Goal: Book appointment/travel/reservation

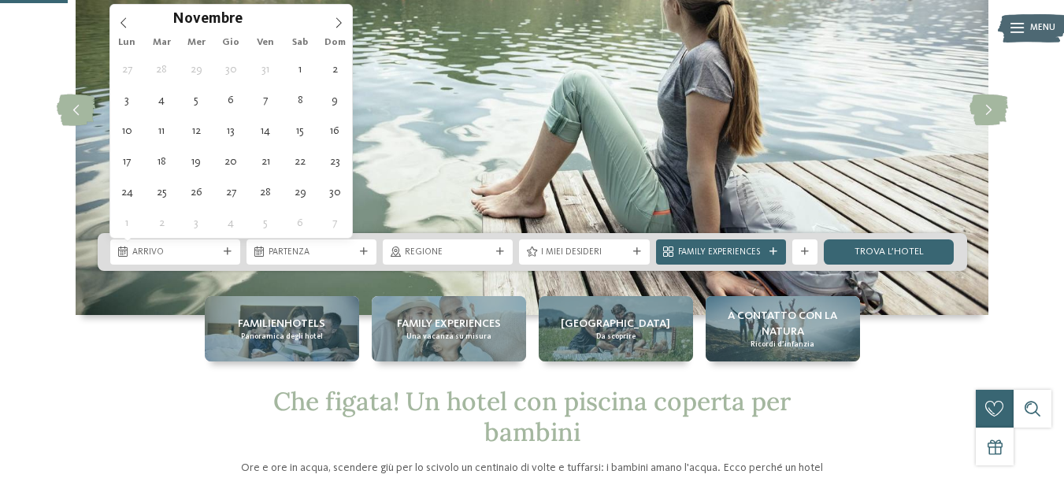
click at [340, 18] on icon at bounding box center [338, 22] width 11 height 11
type div "[DATE]"
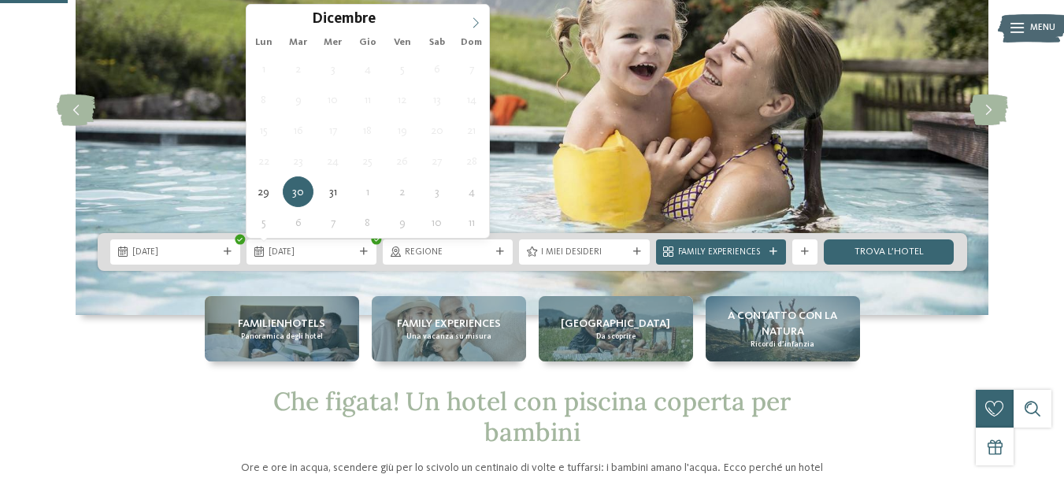
type input "****"
click at [470, 19] on icon at bounding box center [475, 22] width 11 height 11
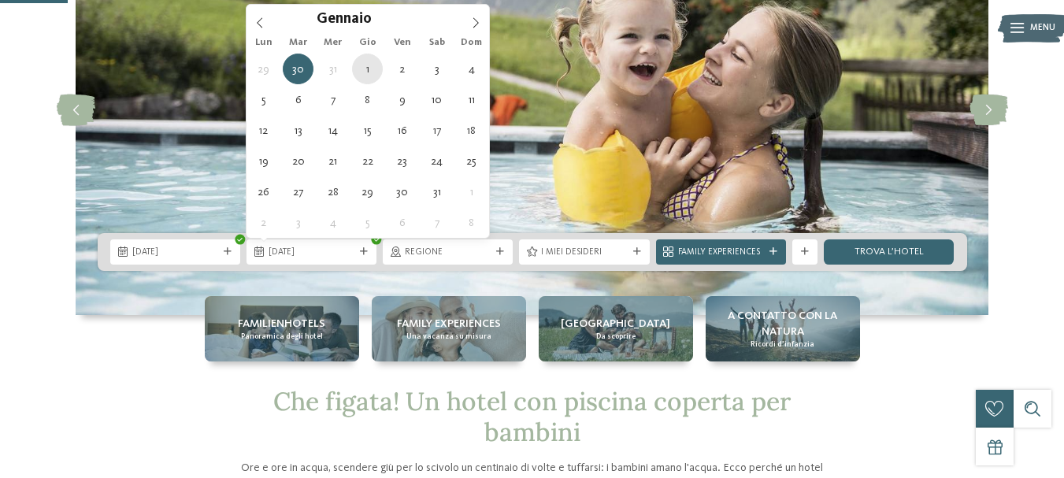
type div "[DATE]"
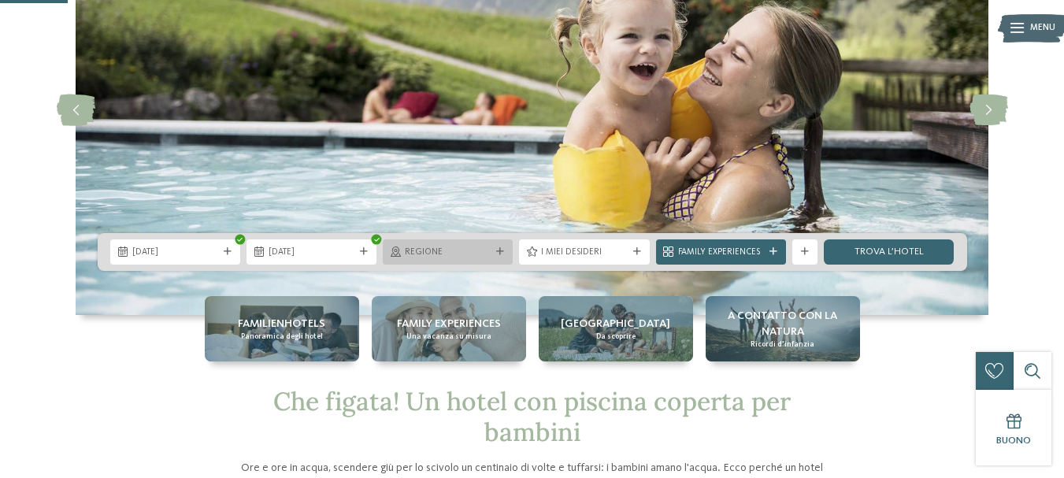
click at [459, 247] on span "Regione" at bounding box center [448, 253] width 86 height 13
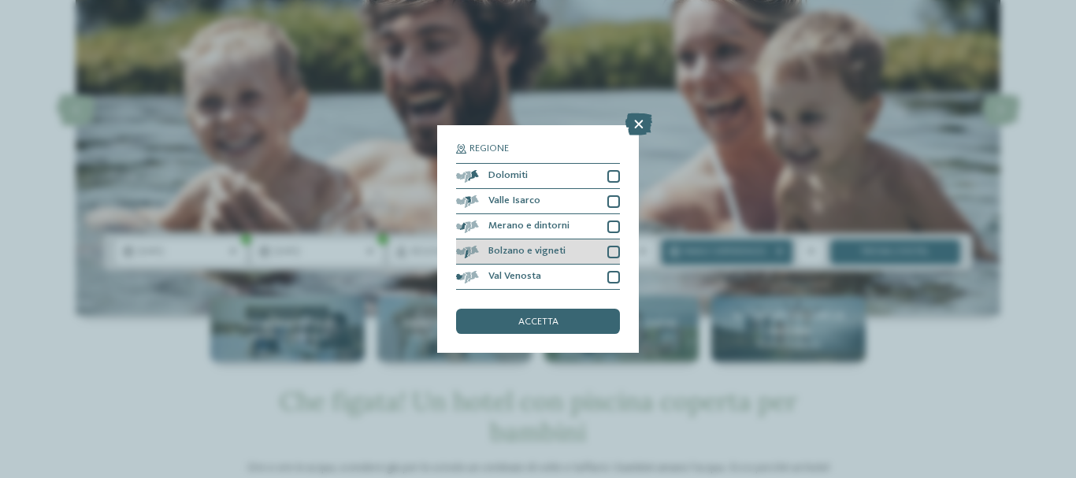
click at [488, 251] on span "Bolzano e vigneti" at bounding box center [526, 252] width 77 height 10
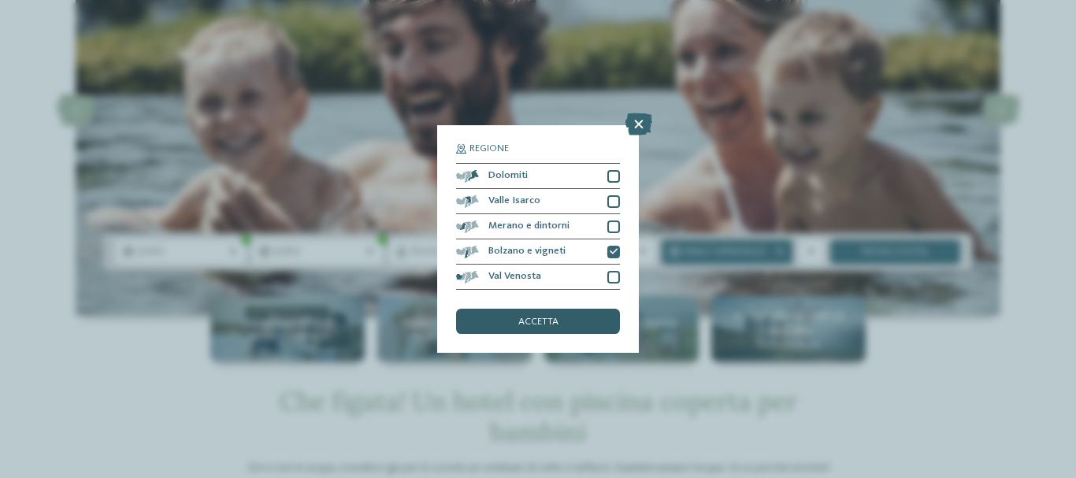
click at [518, 313] on div "accetta" at bounding box center [538, 321] width 164 height 25
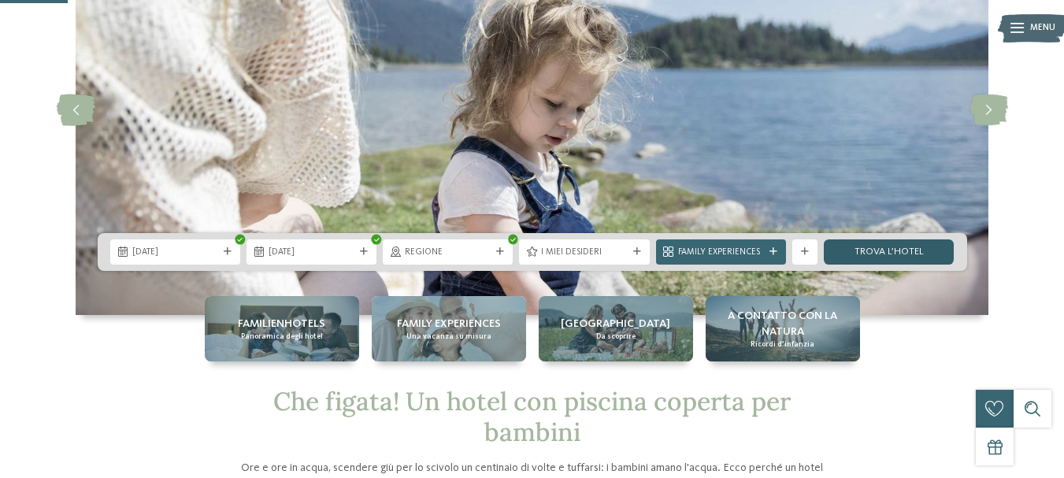
click at [860, 244] on link "trova l’hotel" at bounding box center [889, 251] width 130 height 25
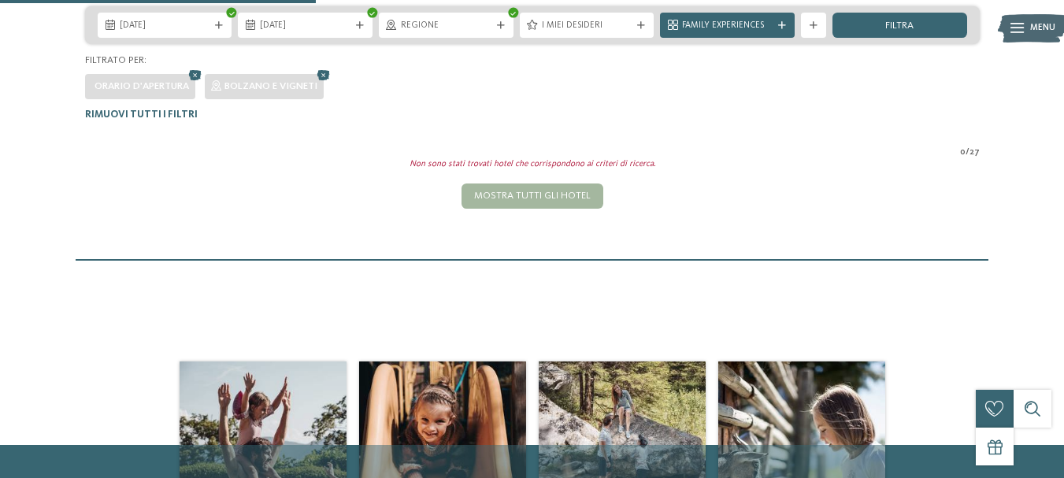
scroll to position [394, 0]
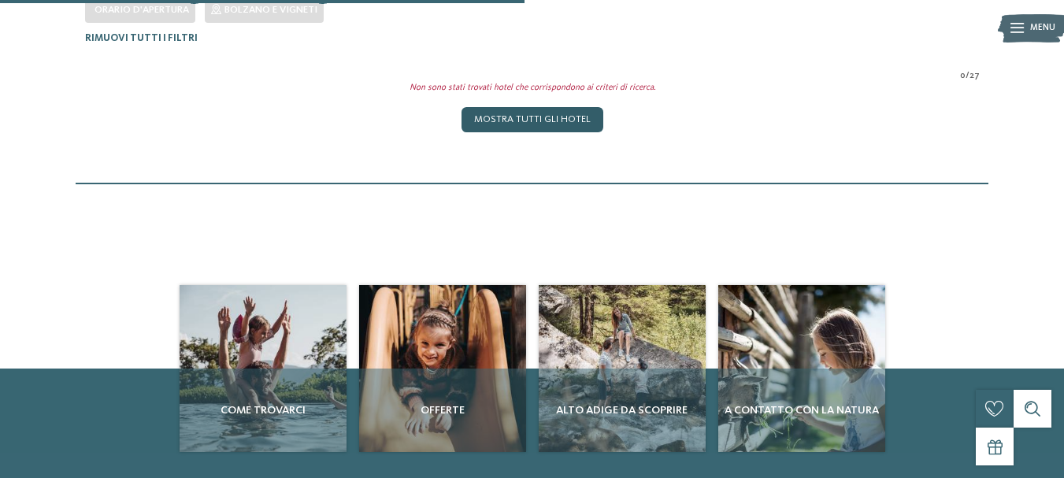
click at [566, 121] on div "Mostra tutti gli hotel" at bounding box center [533, 119] width 142 height 25
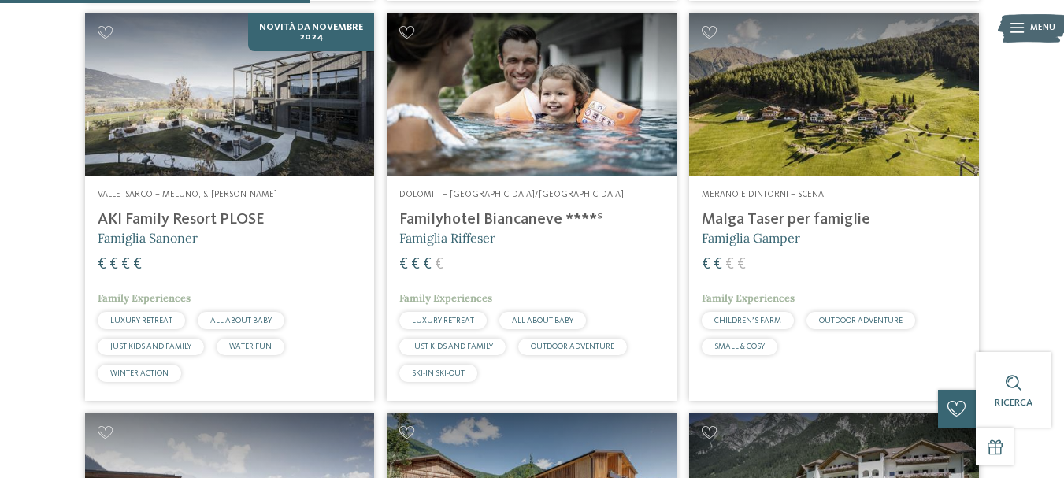
scroll to position [1179, 0]
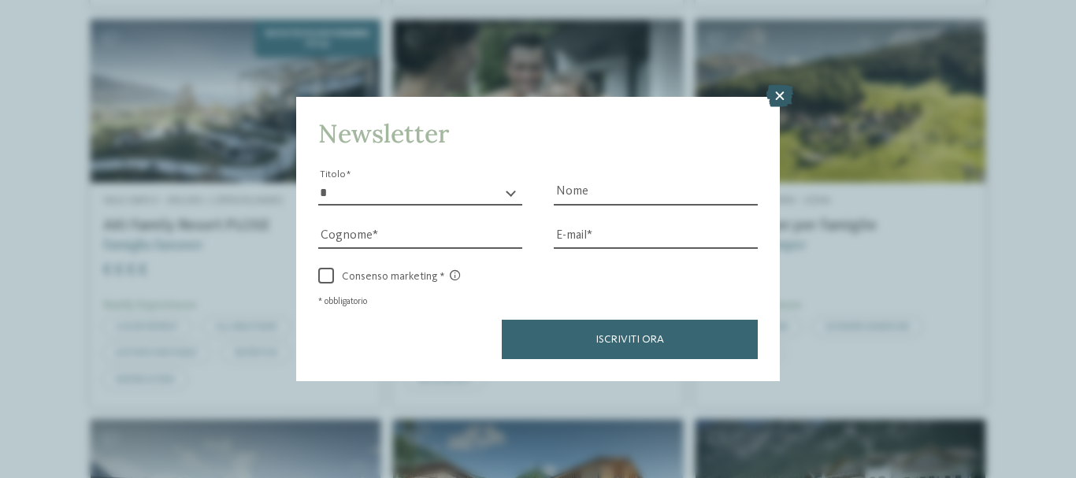
click at [777, 94] on icon at bounding box center [780, 96] width 27 height 22
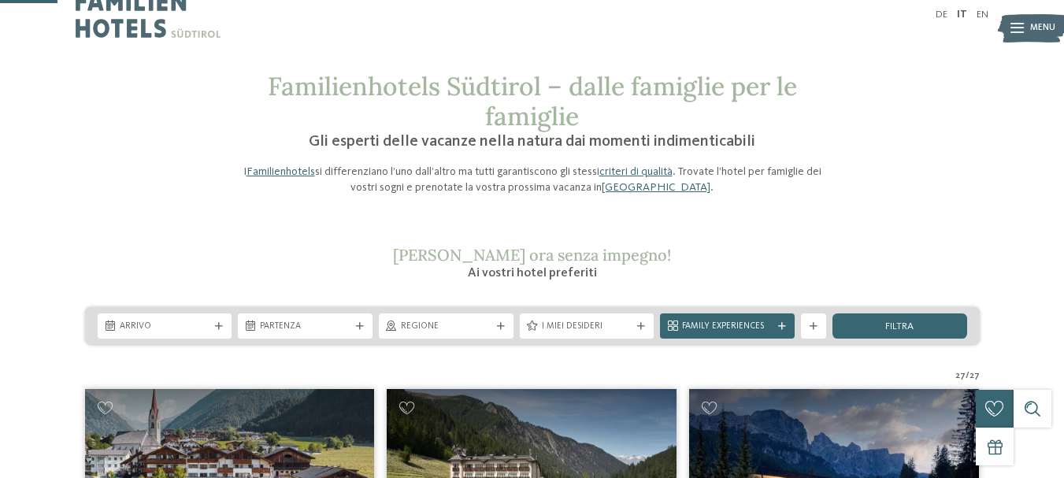
scroll to position [0, 0]
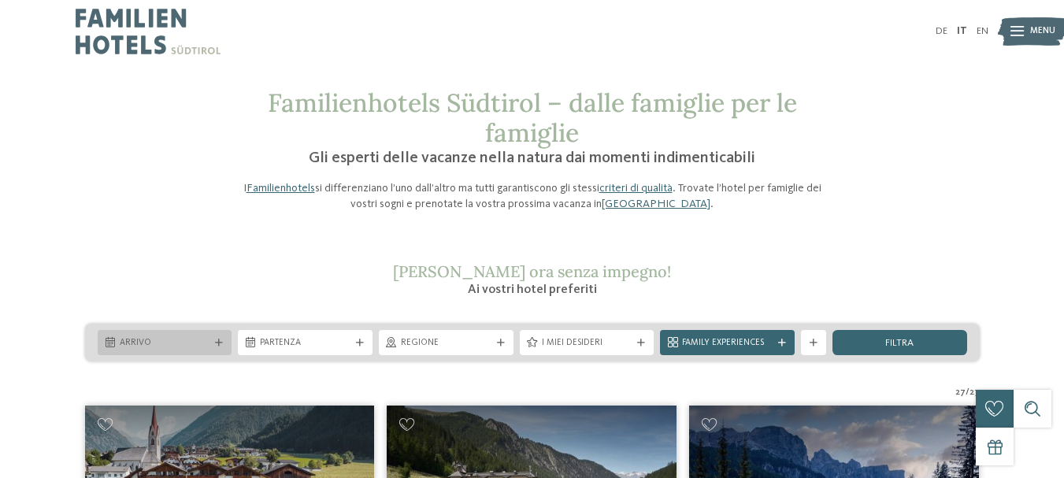
click at [188, 338] on span "Arrivo" at bounding box center [165, 343] width 91 height 13
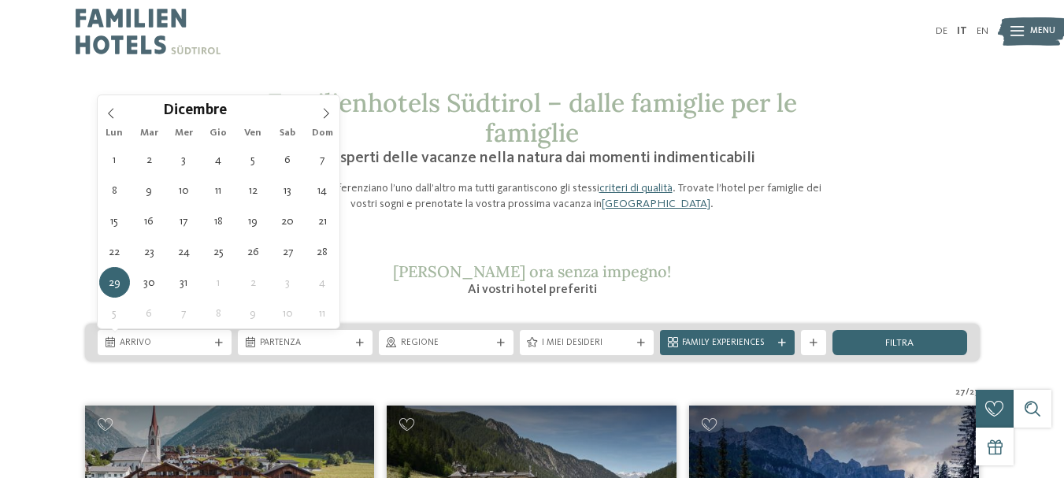
type div "[DATE]"
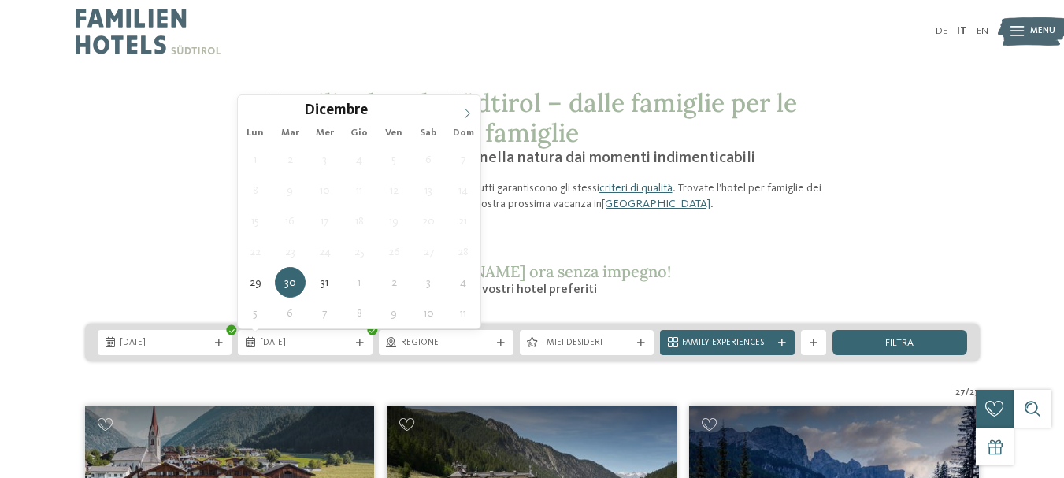
type input "****"
click at [467, 109] on icon at bounding box center [467, 113] width 11 height 11
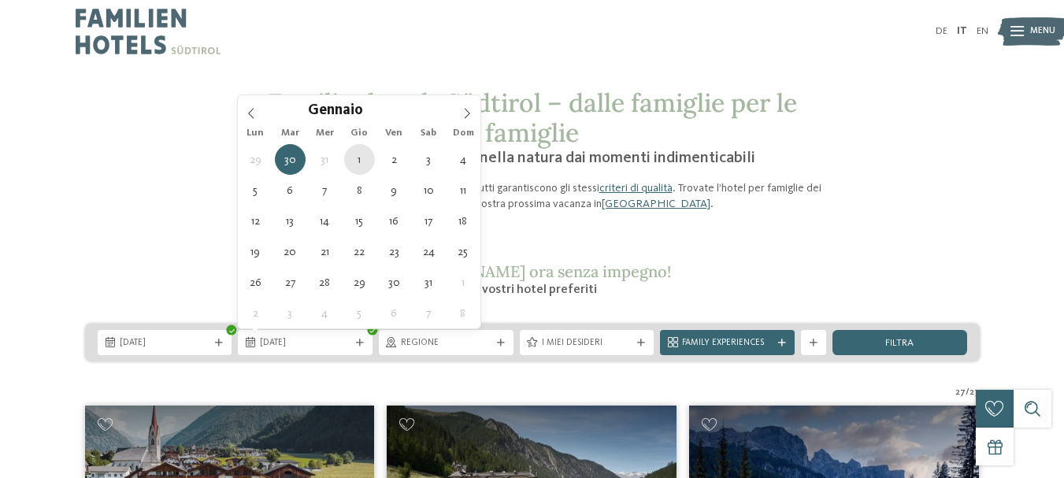
type div "[DATE]"
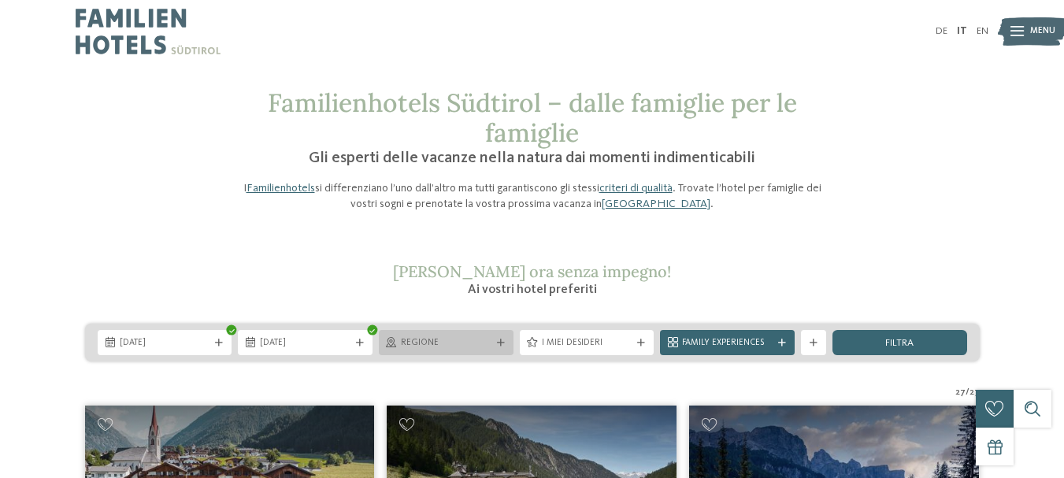
click at [416, 343] on span "Regione" at bounding box center [446, 343] width 91 height 13
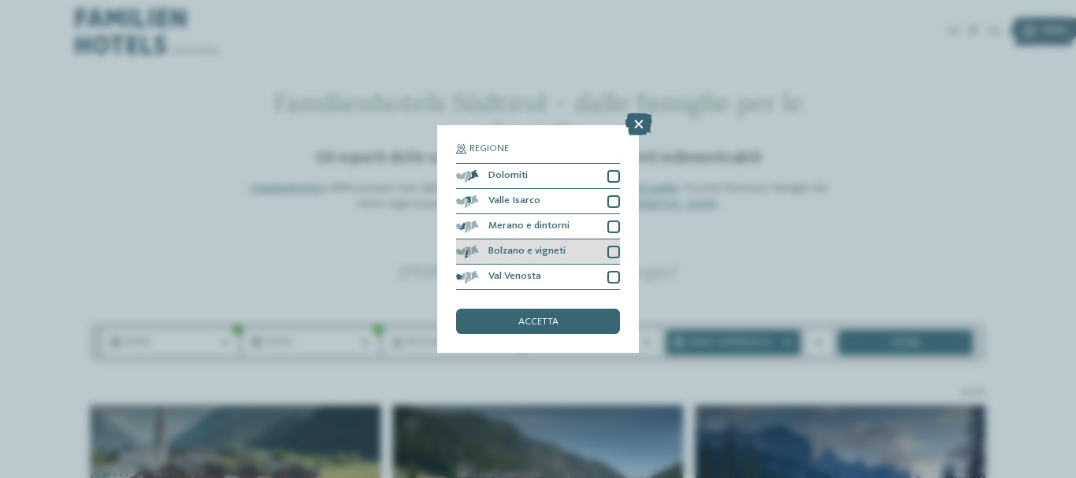
click at [615, 250] on div at bounding box center [613, 252] width 13 height 13
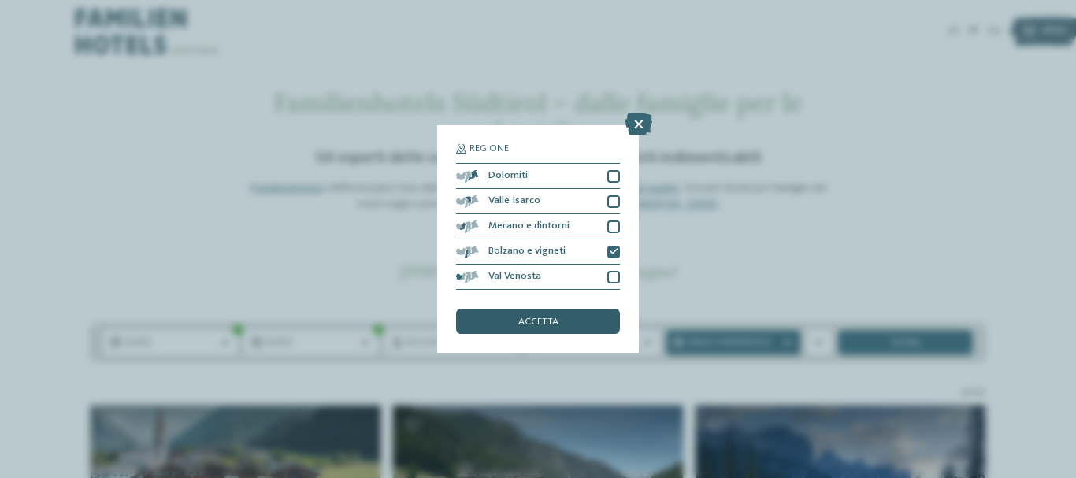
click at [584, 315] on div "accetta" at bounding box center [538, 321] width 164 height 25
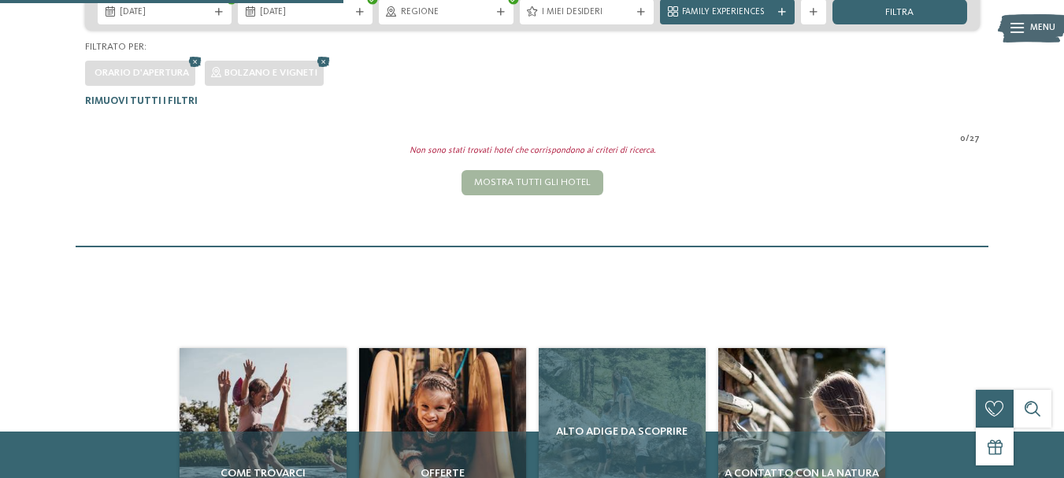
scroll to position [153, 0]
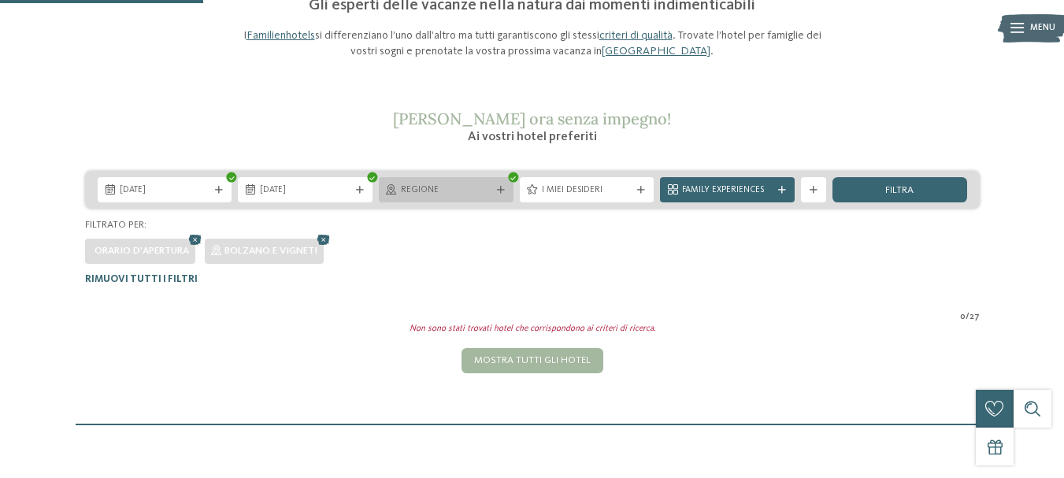
click at [477, 182] on div "Regione" at bounding box center [446, 189] width 135 height 25
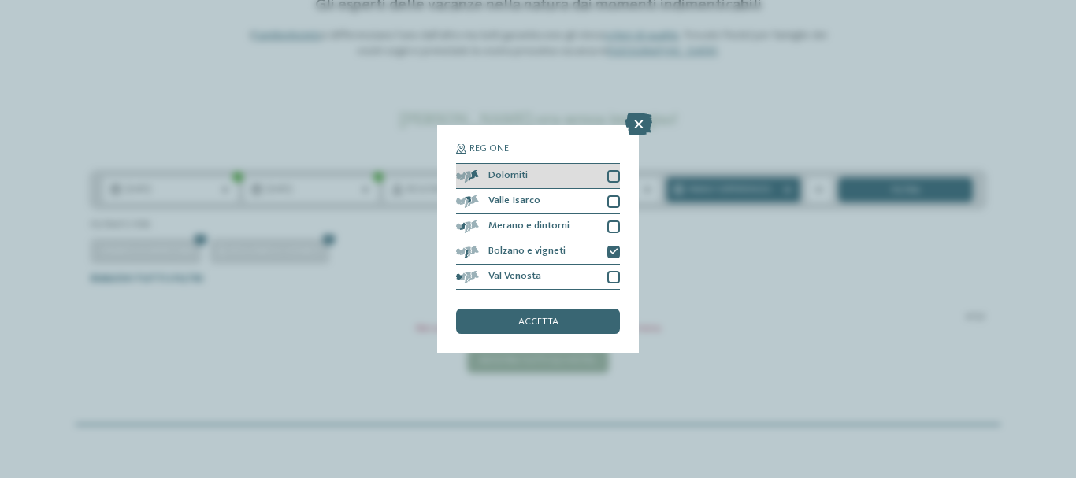
click at [615, 173] on div at bounding box center [613, 176] width 13 height 13
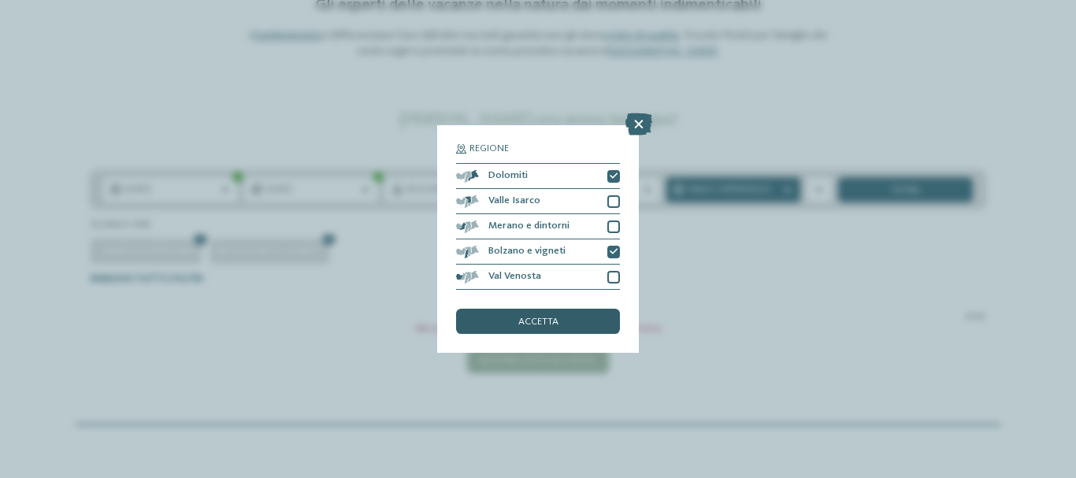
click at [584, 317] on div "accetta" at bounding box center [538, 321] width 164 height 25
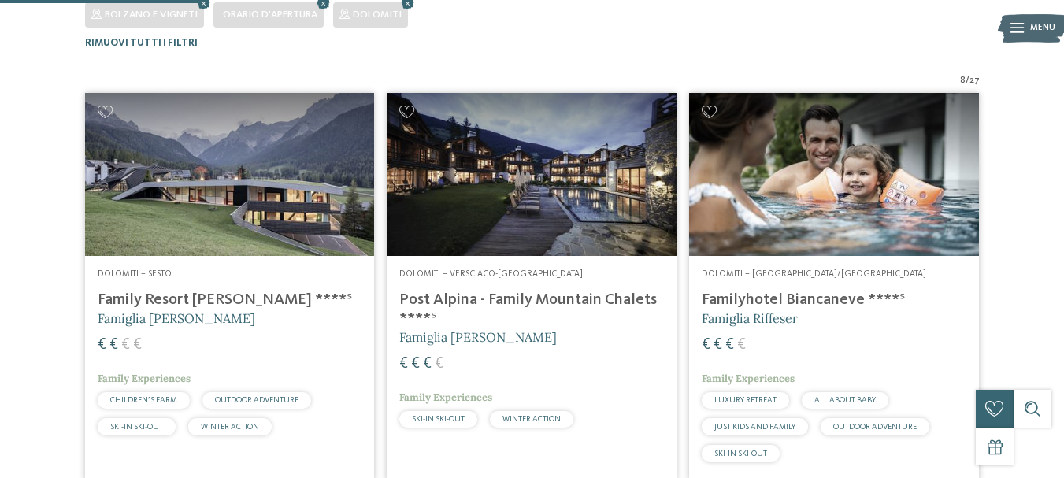
scroll to position [232, 0]
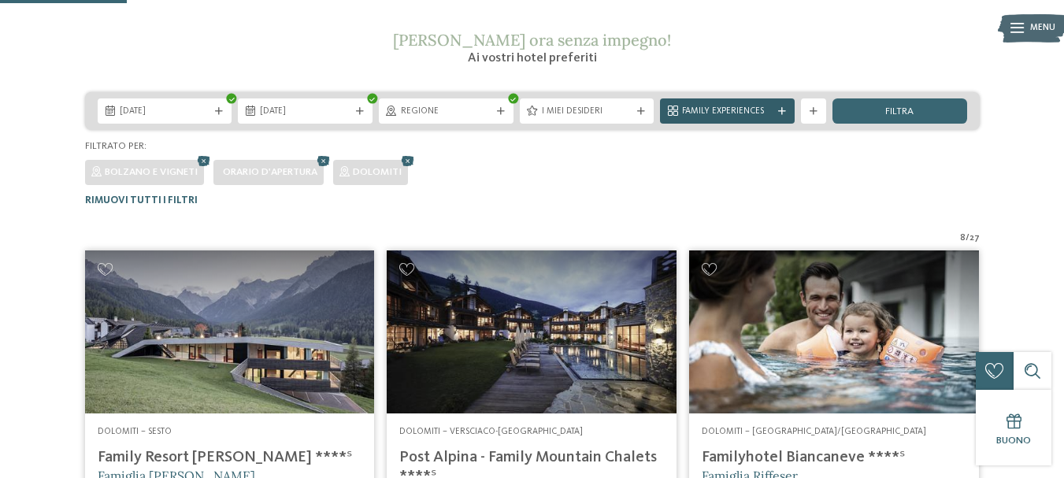
click at [708, 109] on span "Family Experiences" at bounding box center [727, 112] width 91 height 13
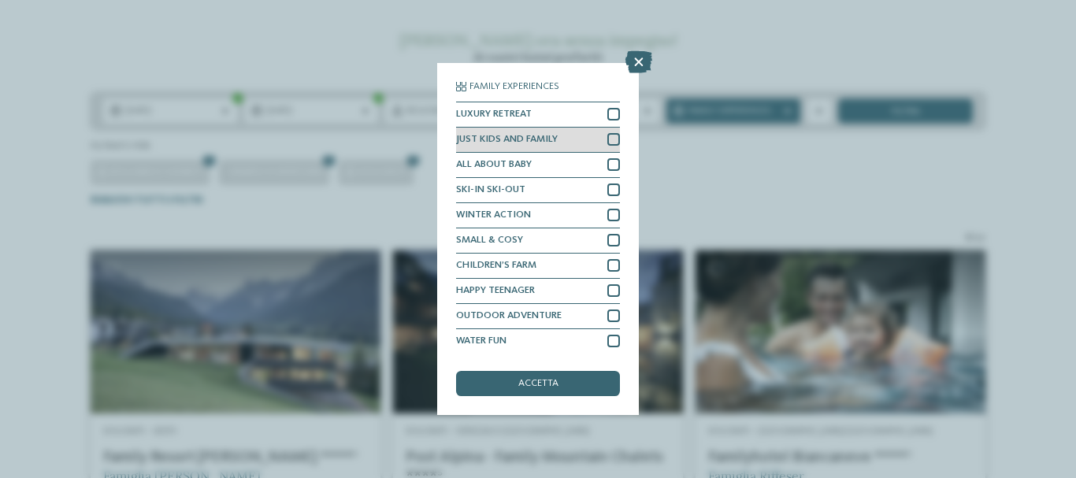
click at [607, 140] on div at bounding box center [613, 139] width 13 height 13
click at [571, 375] on div "accetta" at bounding box center [538, 383] width 164 height 25
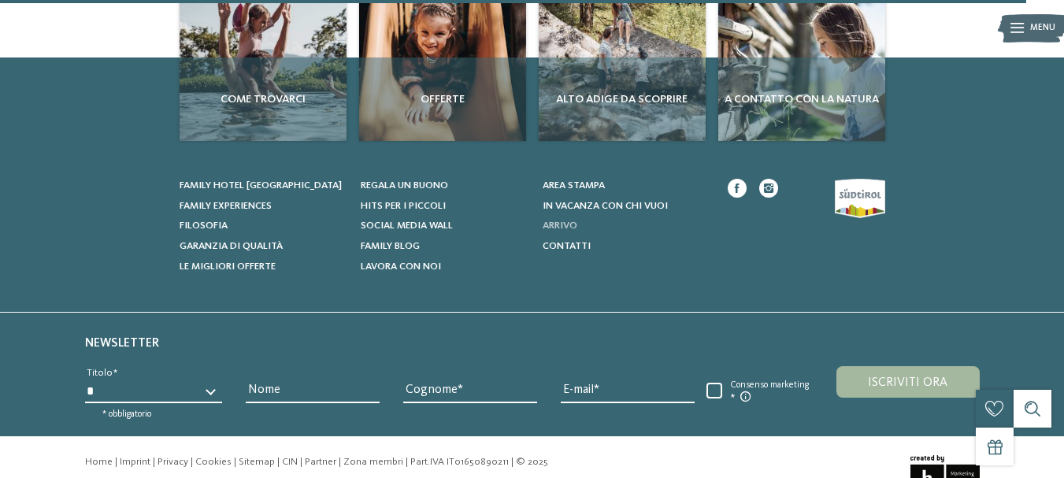
scroll to position [1586, 0]
